Goal: Navigation & Orientation: Find specific page/section

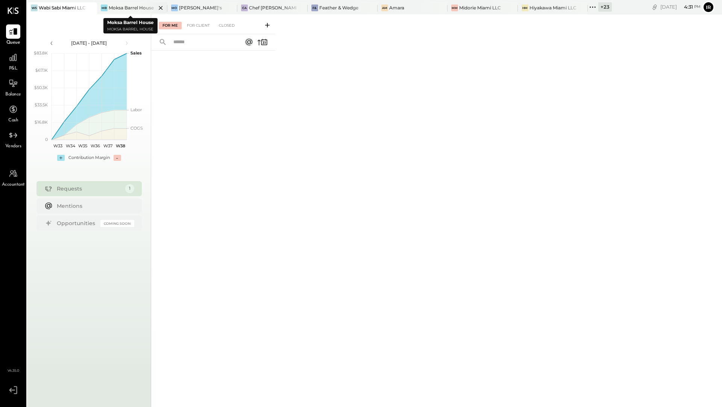
click at [122, 11] on div "Moksa Barrel House" at bounding box center [131, 8] width 45 height 6
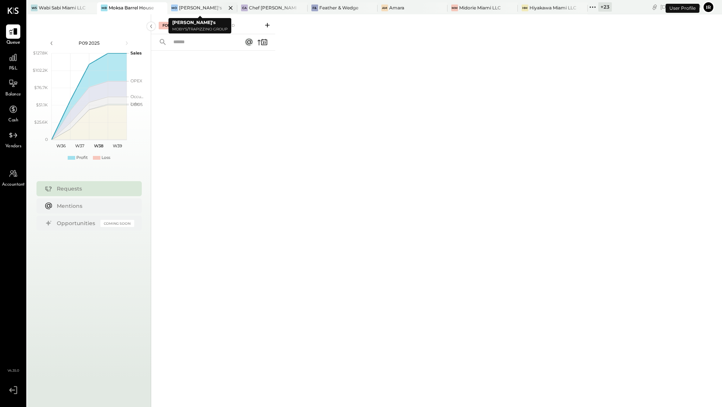
click at [204, 11] on div "[PERSON_NAME]'s" at bounding box center [202, 8] width 70 height 12
click at [254, 11] on div "Chef [PERSON_NAME]'s Vineyard Restaurant" at bounding box center [272, 8] width 47 height 6
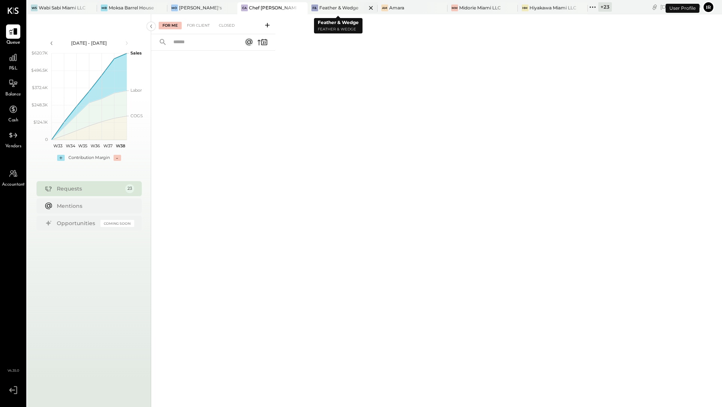
click at [323, 8] on div "Feather & Wedge" at bounding box center [338, 8] width 39 height 6
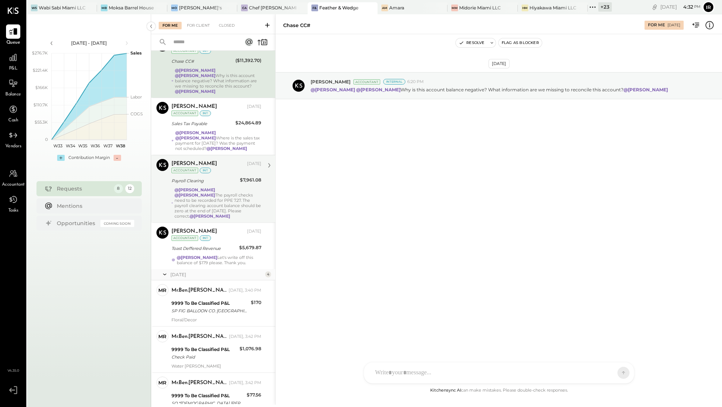
scroll to position [39, 0]
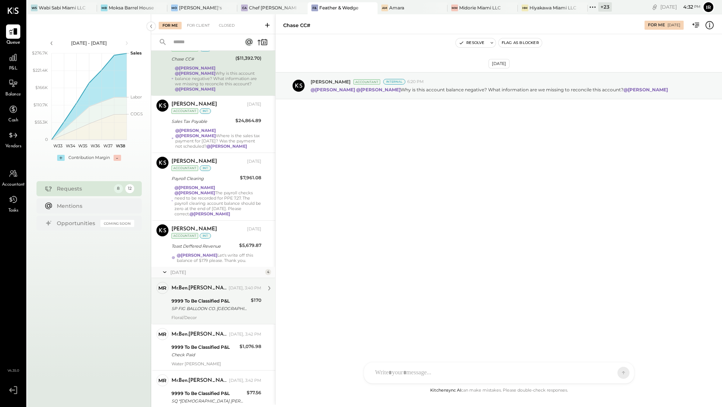
click at [192, 282] on div "mr.ben.[PERSON_NAME] [DATE], 3:40 PM" at bounding box center [216, 288] width 90 height 13
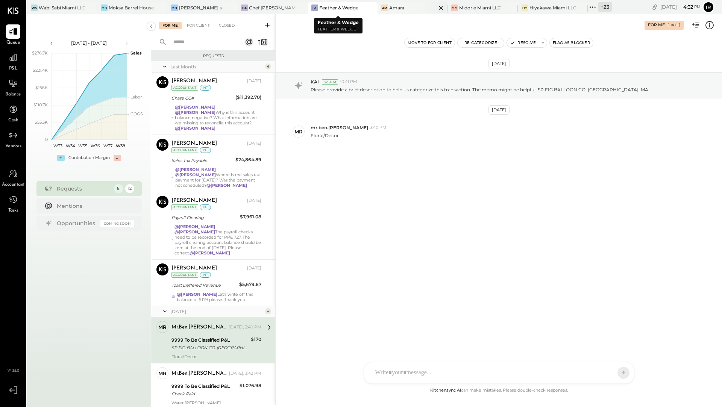
click at [383, 6] on div "Am" at bounding box center [384, 8] width 7 height 7
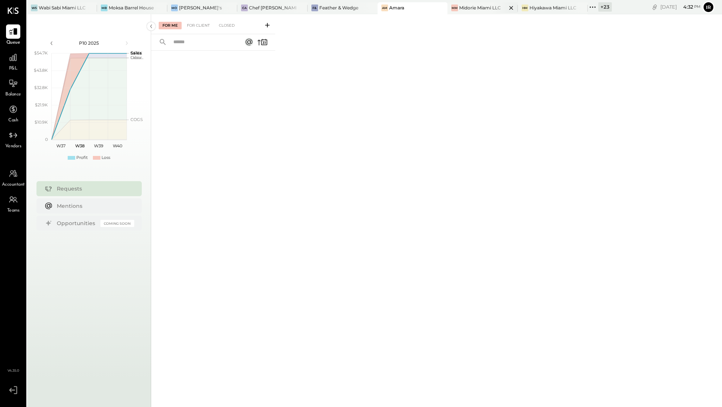
click at [474, 10] on div "Midorie Miami LLC" at bounding box center [480, 8] width 42 height 6
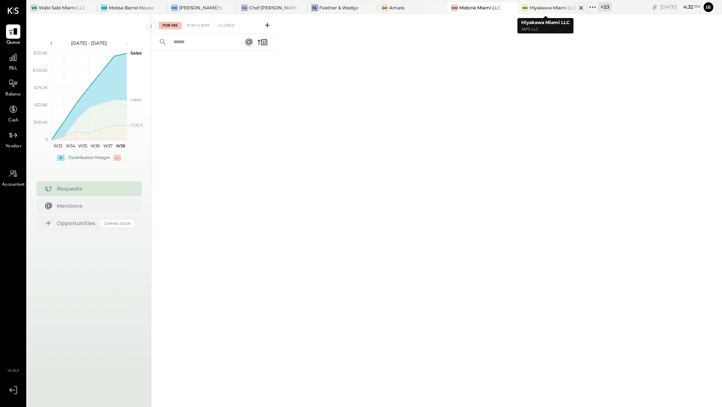
click at [532, 6] on div "Hiyakawa Miami LLC" at bounding box center [553, 8] width 47 height 6
